Goal: Transaction & Acquisition: Book appointment/travel/reservation

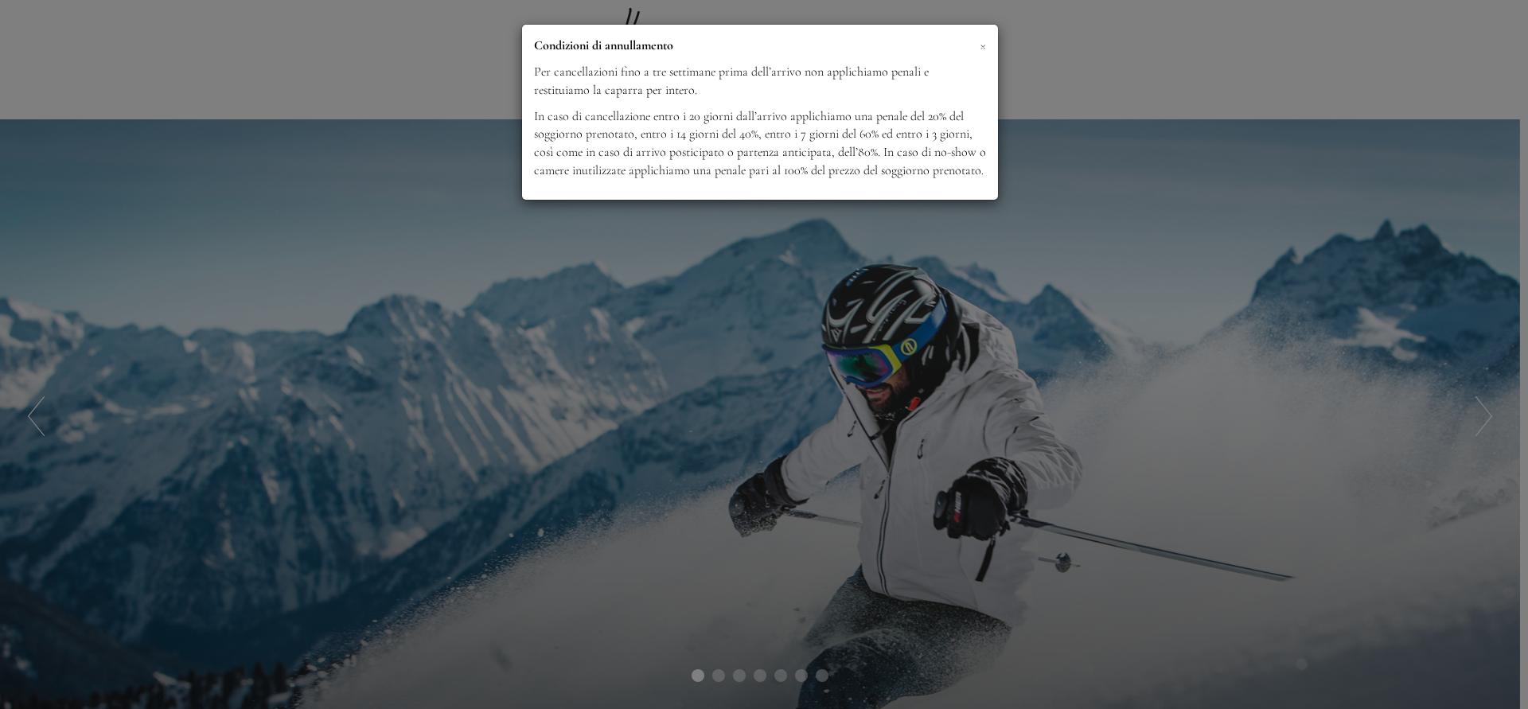
click at [980, 44] on span "×" at bounding box center [982, 45] width 6 height 20
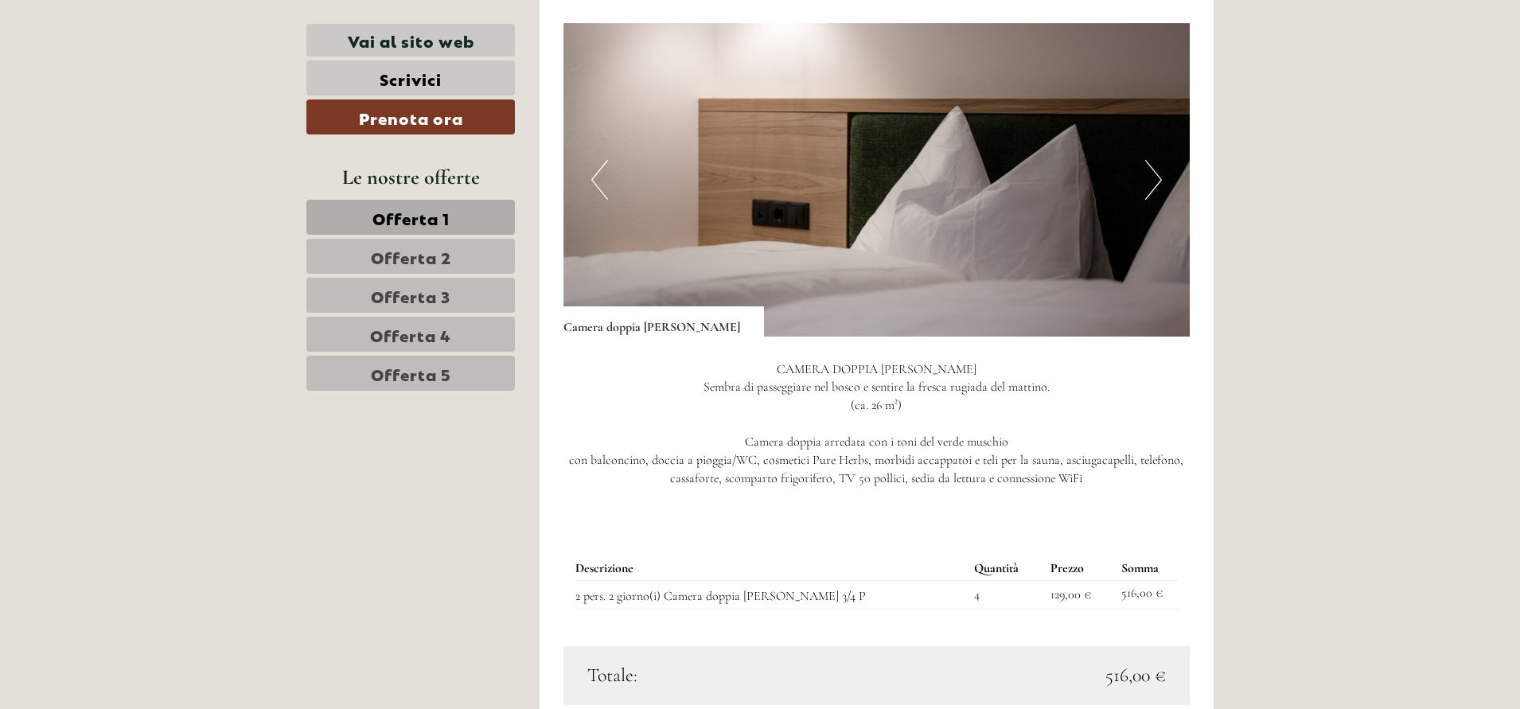
scroll to position [1264, 0]
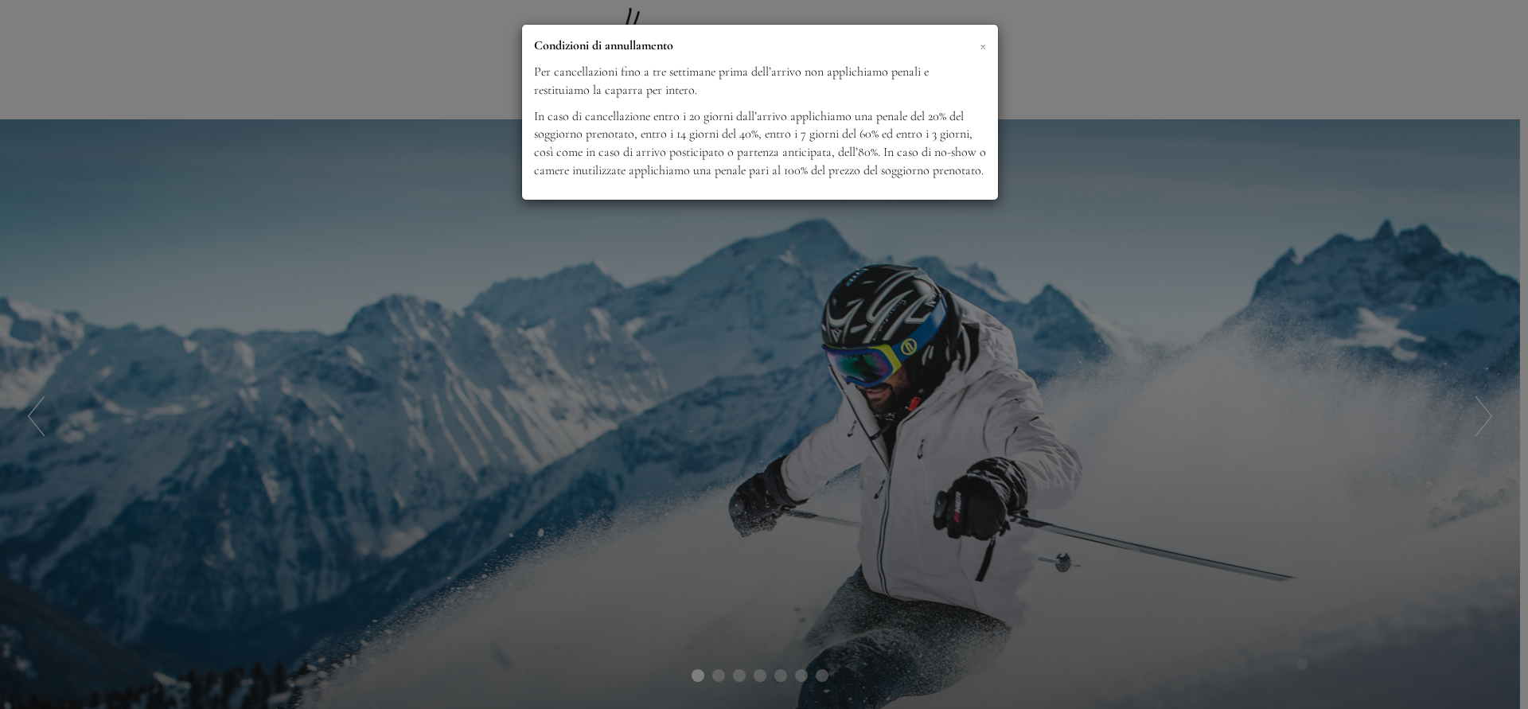
click at [979, 44] on span "×" at bounding box center [982, 45] width 6 height 20
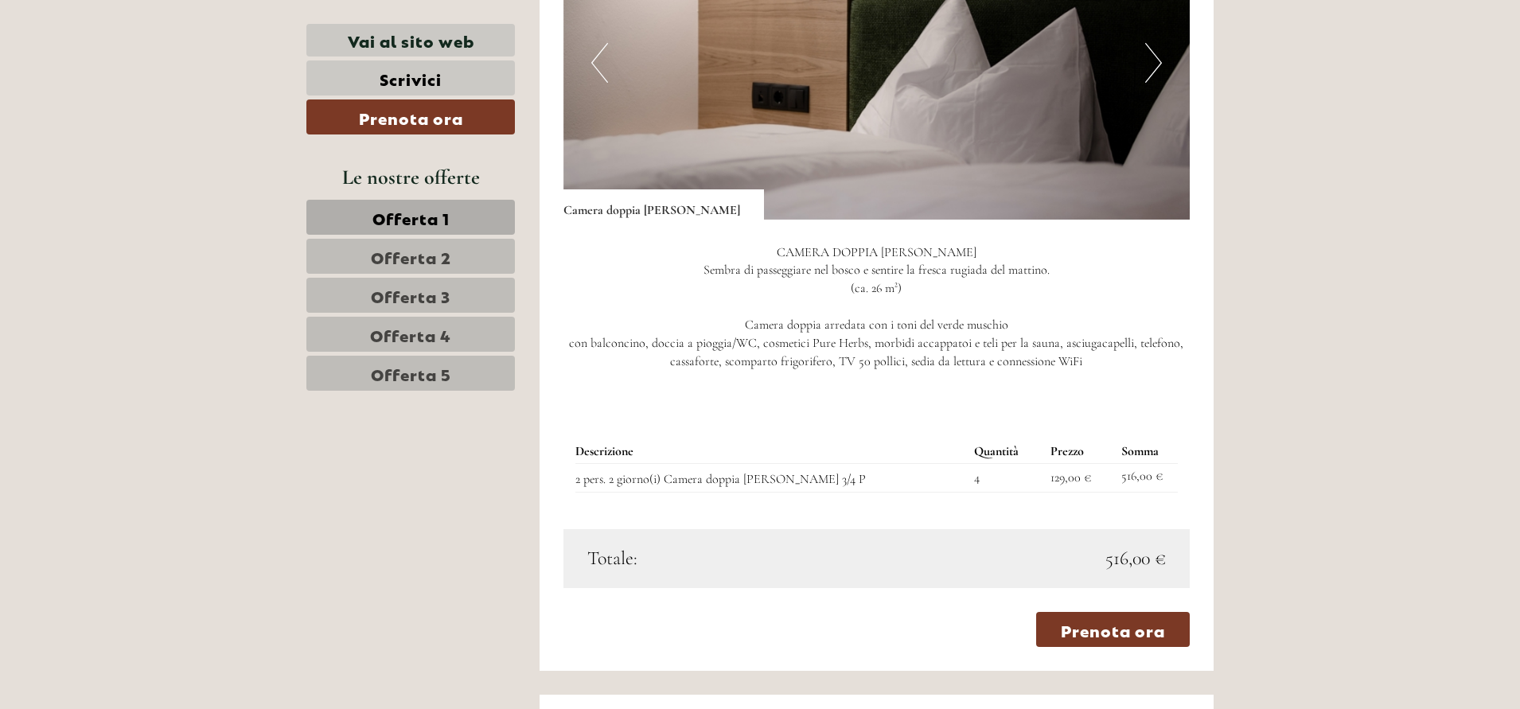
scroll to position [1350, 0]
